Goal: Task Accomplishment & Management: Complete application form

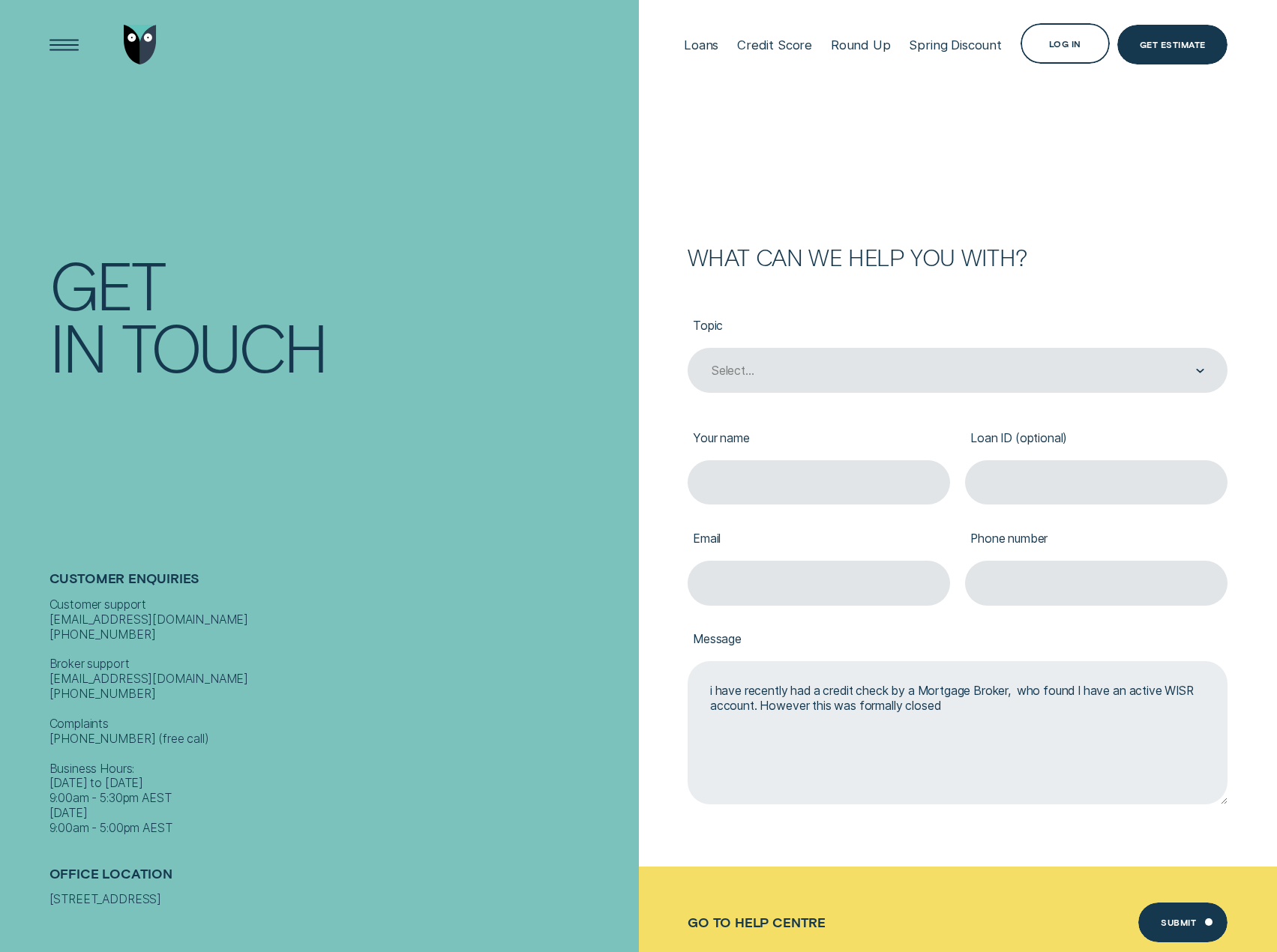
click at [923, 768] on textarea "i have recently had a credit check by a Mortgage Broker, who found I have an ac…" at bounding box center [957, 732] width 540 height 144
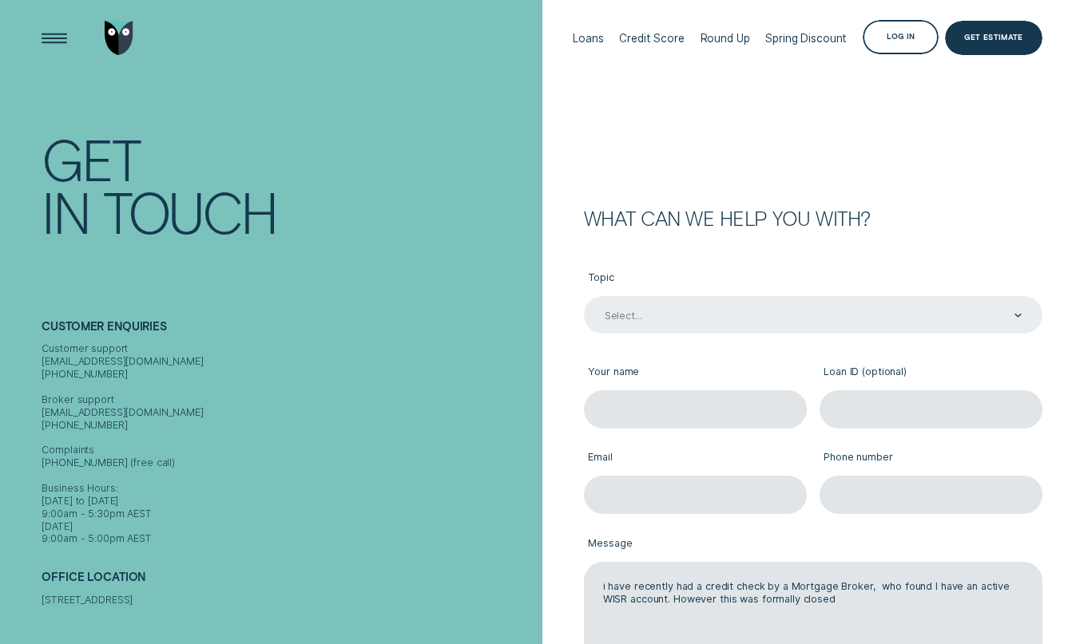
click at [654, 312] on div "Select..." at bounding box center [812, 316] width 418 height 14
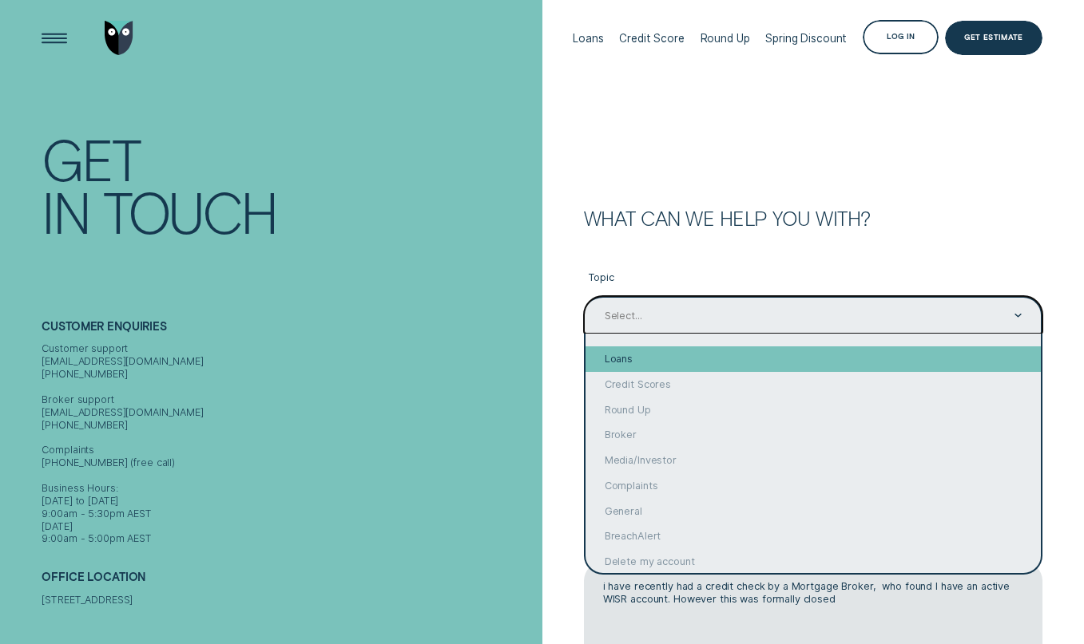
click at [633, 355] on div "Loans" at bounding box center [812, 360] width 455 height 26
type input "Loans"
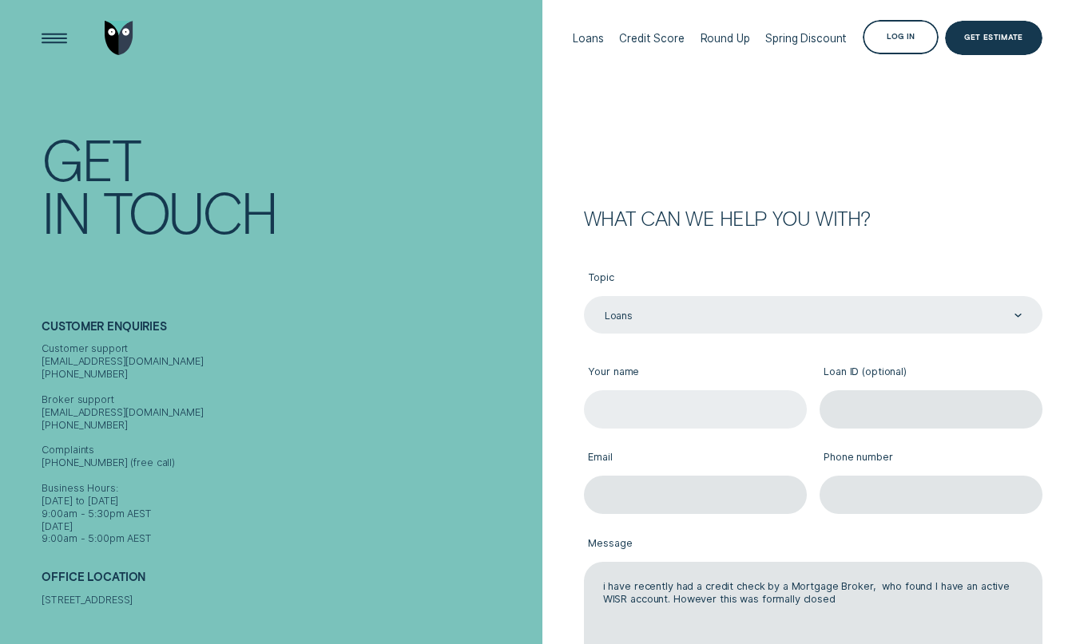
click at [657, 406] on input "Your name" at bounding box center [695, 409] width 223 height 38
type input "[PERSON_NAME]"
click at [928, 406] on input "Loan ID (optional)" at bounding box center [930, 409] width 223 height 38
paste input "Loan 360679"
click at [867, 408] on input "Loan 360679" at bounding box center [930, 409] width 223 height 38
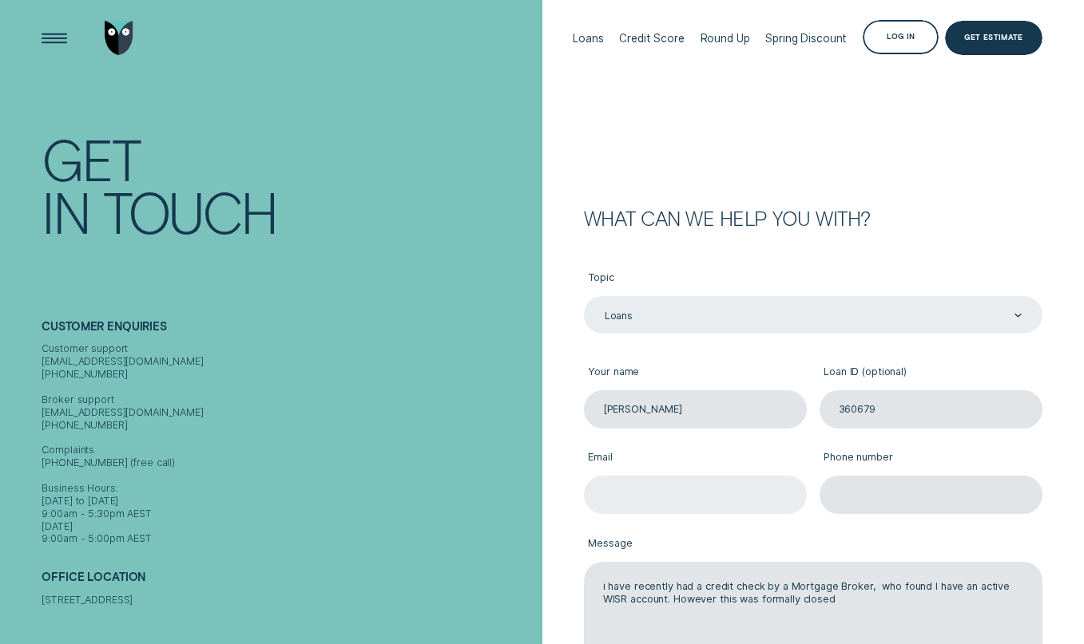
type input "360679"
click at [753, 481] on input "Email" at bounding box center [695, 495] width 223 height 38
type input "[PERSON_NAME][EMAIL_ADDRESS][DOMAIN_NAME]"
click at [905, 503] on input "Phone number" at bounding box center [930, 495] width 223 height 38
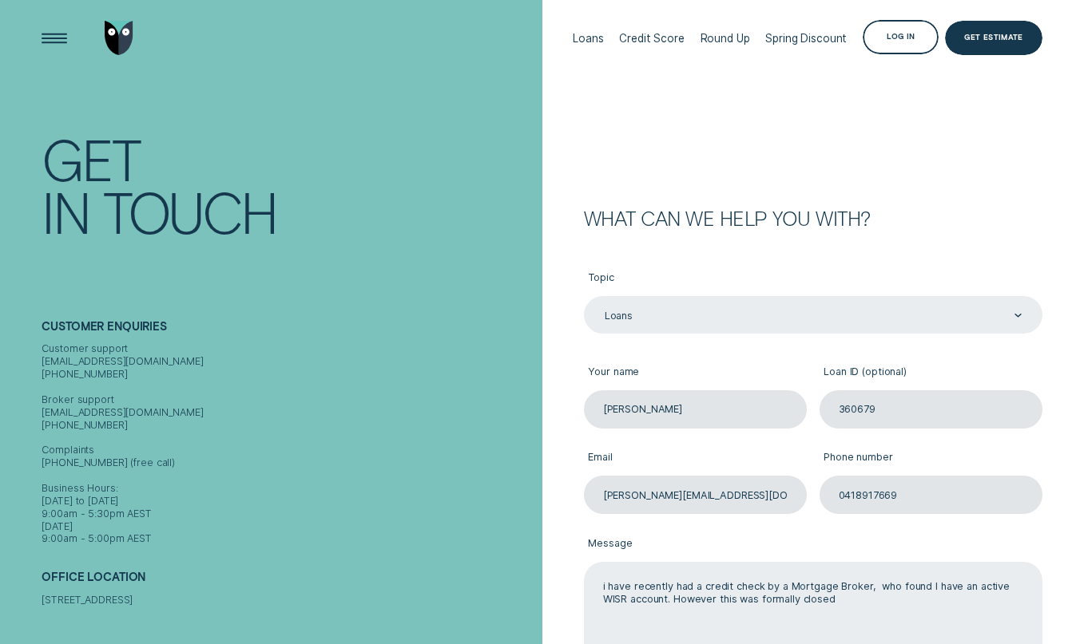
type input "0418917669"
click at [609, 587] on textarea "i have recently had a credit check by a Mortgage Broker, who found I have an ac…" at bounding box center [813, 622] width 458 height 121
click at [874, 587] on textarea "I have recently had a credit check by a Mortgage Broker, who found I have an ac…" at bounding box center [813, 622] width 458 height 121
click at [667, 598] on textarea "I have recently had a credit check by a Mortgage Broker, who found I have an ac…" at bounding box center [813, 622] width 458 height 121
click at [770, 606] on textarea "I have recently had a credit check by a Mortgage Broker, who found I have an ac…" at bounding box center [813, 622] width 458 height 121
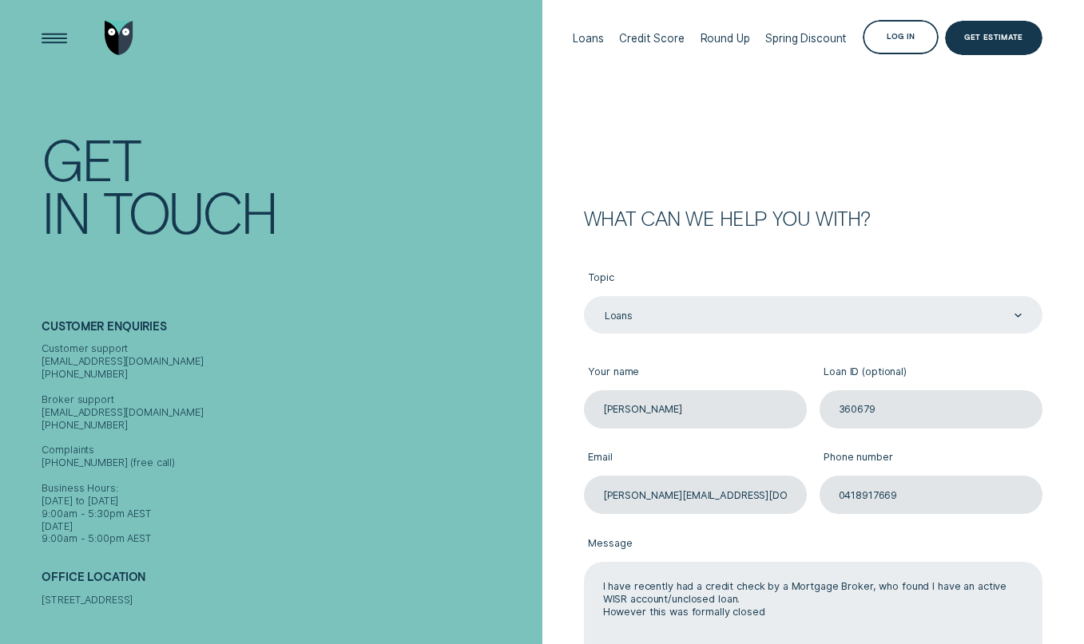
click at [769, 608] on textarea "I have recently had a credit check by a Mortgage Broker, who found I have an ac…" at bounding box center [813, 622] width 458 height 121
click at [992, 617] on textarea "I have recently had a credit check by a Mortgage Broker, who found I have an ac…" at bounding box center [813, 622] width 458 height 121
click at [666, 625] on textarea "I have recently had a credit check by a Mortgage Broker, who found I have an ac…" at bounding box center [813, 622] width 458 height 121
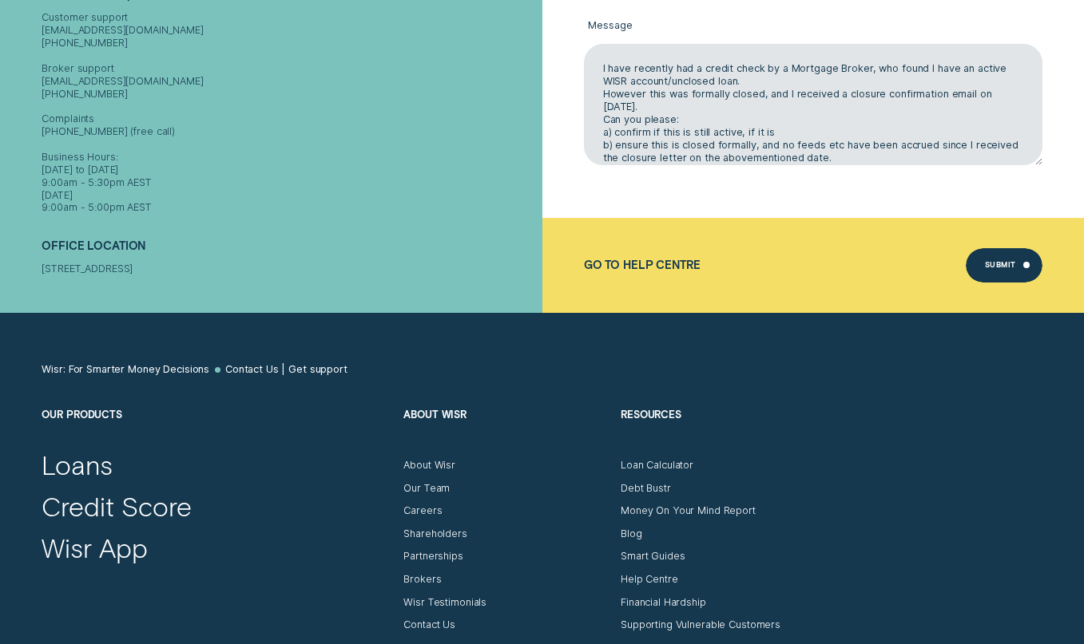
drag, startPoint x: 745, startPoint y: 134, endPoint x: 569, endPoint y: 33, distance: 202.8
type textarea "I have recently had a credit check by a Mortgage Broker, who found I have an ac…"
click at [992, 264] on div "Submit" at bounding box center [1000, 267] width 30 height 6
